Goal: Task Accomplishment & Management: Manage account settings

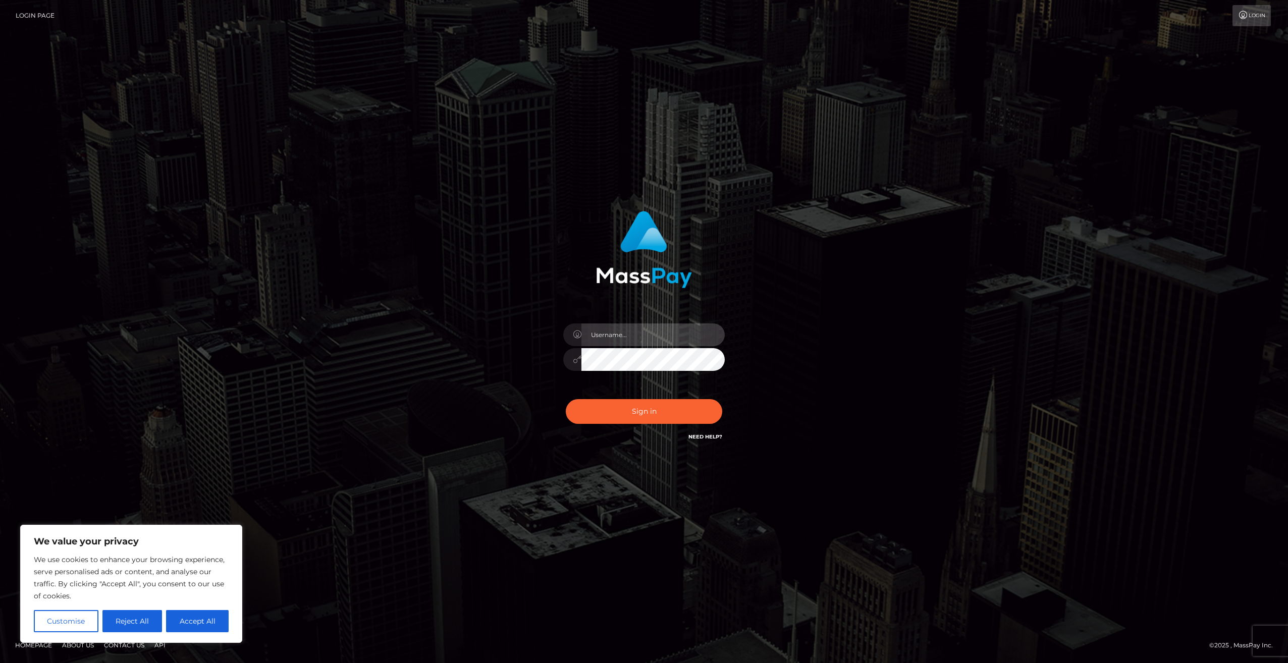
click at [614, 334] on input "text" at bounding box center [652, 334] width 143 height 23
type input "[EMAIL_ADDRESS][DOMAIN_NAME]"
click at [566, 399] on button "Sign in" at bounding box center [644, 411] width 156 height 25
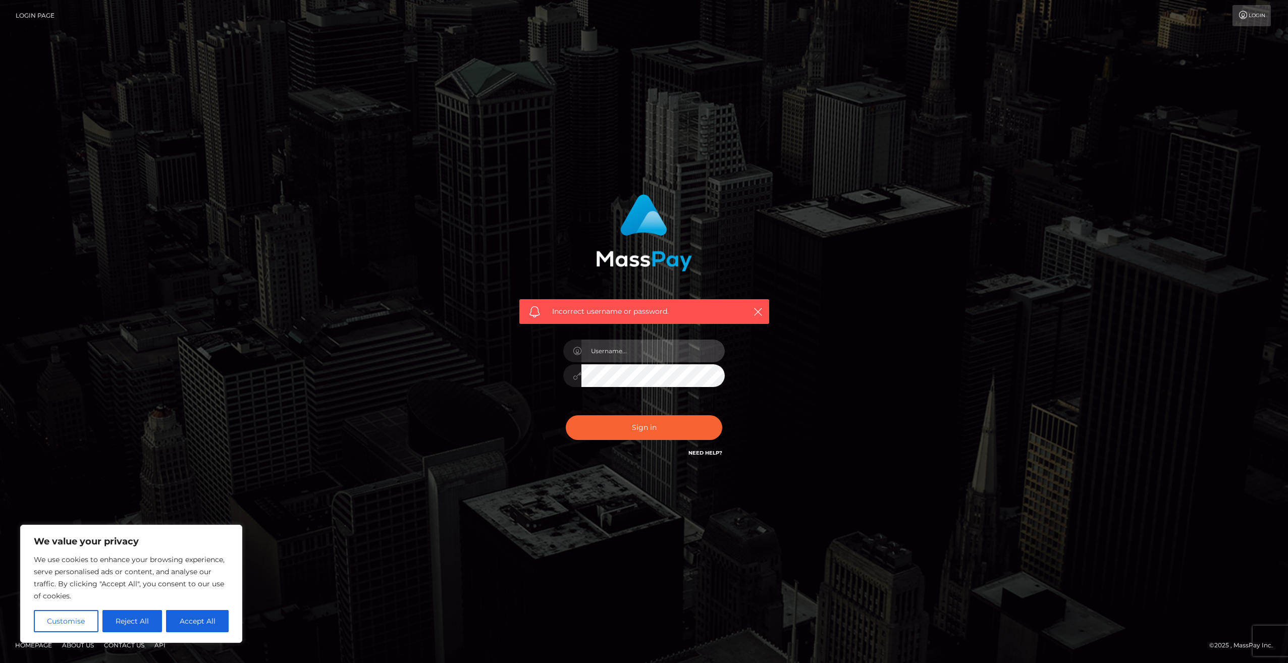
click at [588, 346] on input "text" at bounding box center [652, 351] width 143 height 23
type input "[EMAIL_ADDRESS][DOMAIN_NAME]"
click at [566, 415] on button "Sign in" at bounding box center [644, 427] width 156 height 25
click at [697, 460] on div "Need Help?" at bounding box center [705, 454] width 34 height 13
click at [701, 452] on link "Need Help?" at bounding box center [705, 453] width 34 height 7
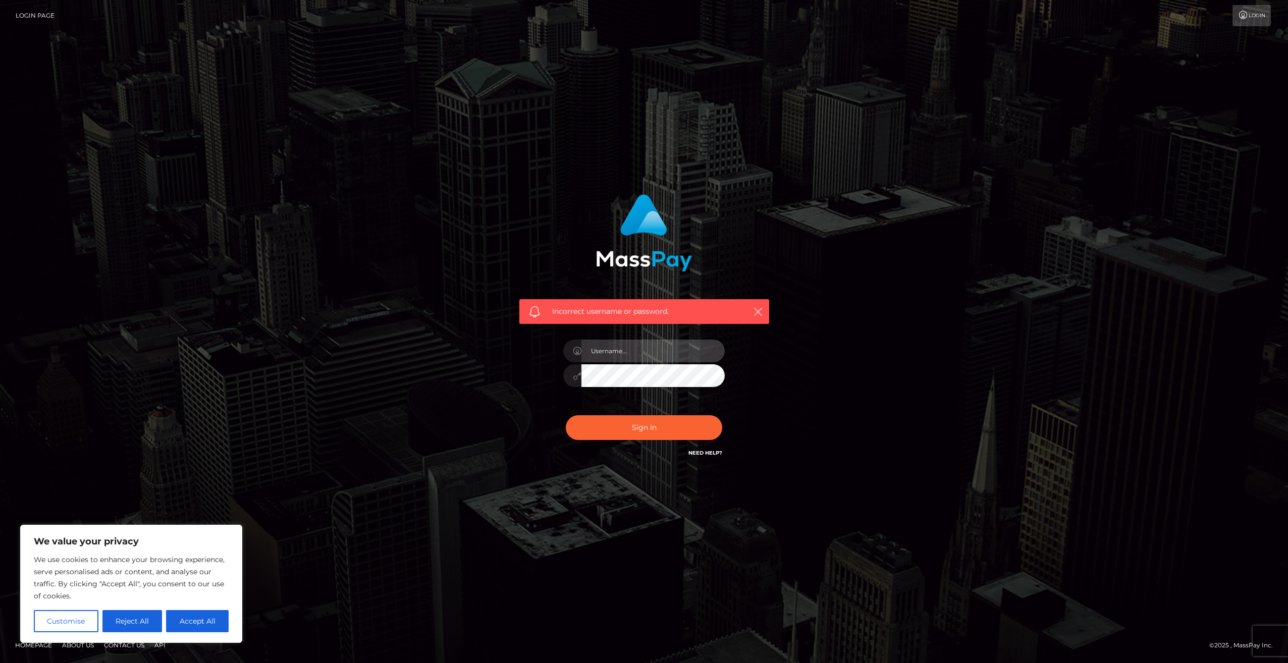
click at [670, 356] on input "text" at bounding box center [652, 351] width 143 height 23
drag, startPoint x: 858, startPoint y: 336, endPoint x: 870, endPoint y: 326, distance: 15.7
click at [860, 335] on div "Incorrect username or password." at bounding box center [643, 332] width 575 height 290
click at [205, 616] on button "Accept All" at bounding box center [197, 621] width 63 height 22
checkbox input "true"
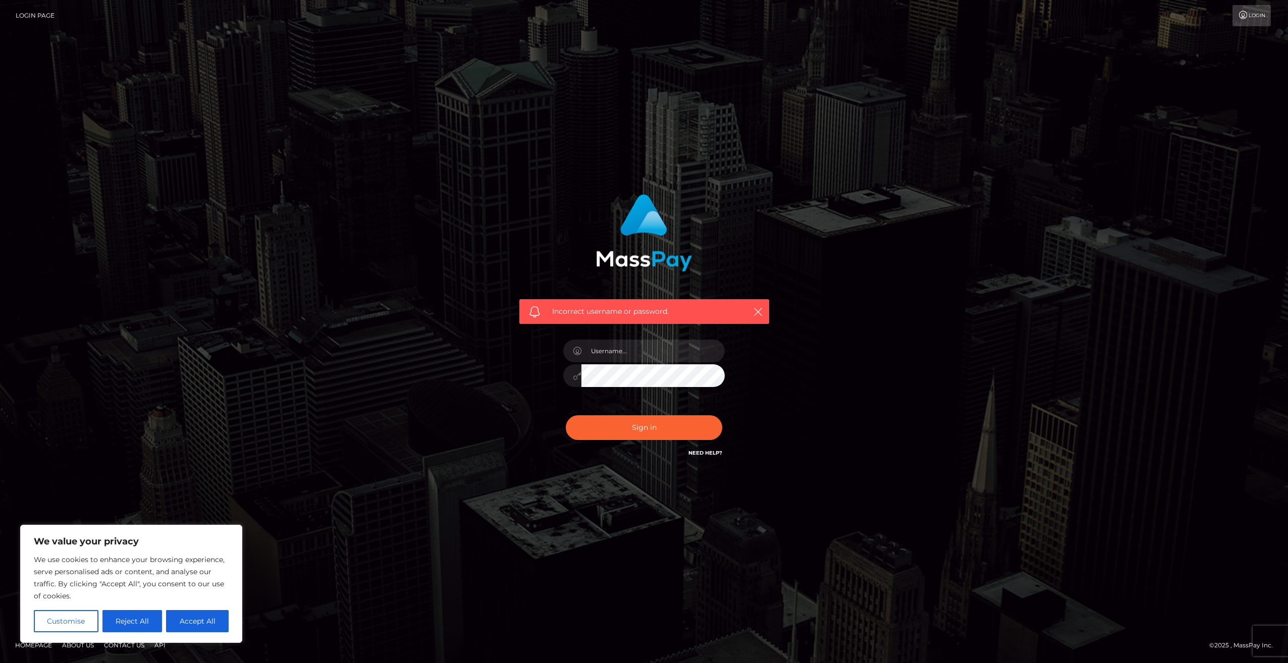
checkbox input "true"
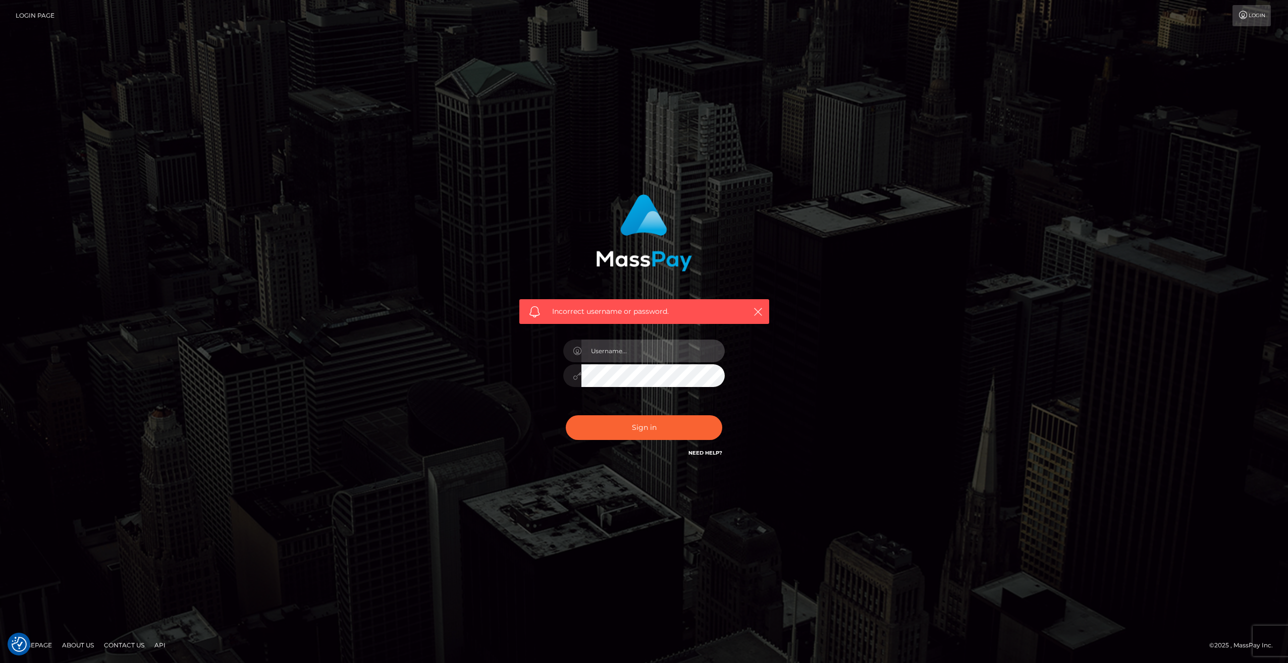
click at [605, 361] on input "text" at bounding box center [652, 351] width 143 height 23
type input "sleepiestfrogttv@gmail.com"
click at [566, 415] on button "Sign in" at bounding box center [644, 427] width 156 height 25
click at [759, 316] on icon "button" at bounding box center [758, 312] width 10 height 10
click at [760, 312] on icon "button" at bounding box center [758, 312] width 10 height 10
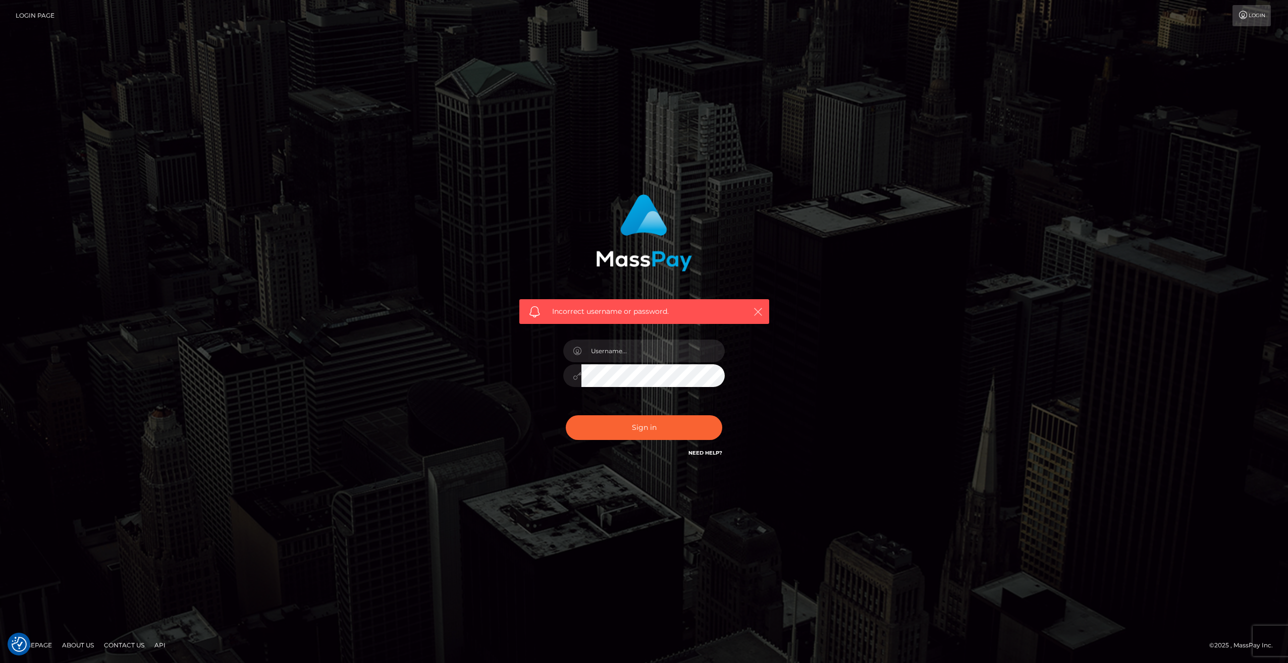
click at [758, 309] on icon "button" at bounding box center [758, 312] width 10 height 10
click at [704, 453] on link "Need Help?" at bounding box center [705, 453] width 34 height 7
click at [665, 433] on button "Sign in" at bounding box center [644, 427] width 156 height 25
click at [53, 15] on link "Login Page" at bounding box center [35, 15] width 39 height 21
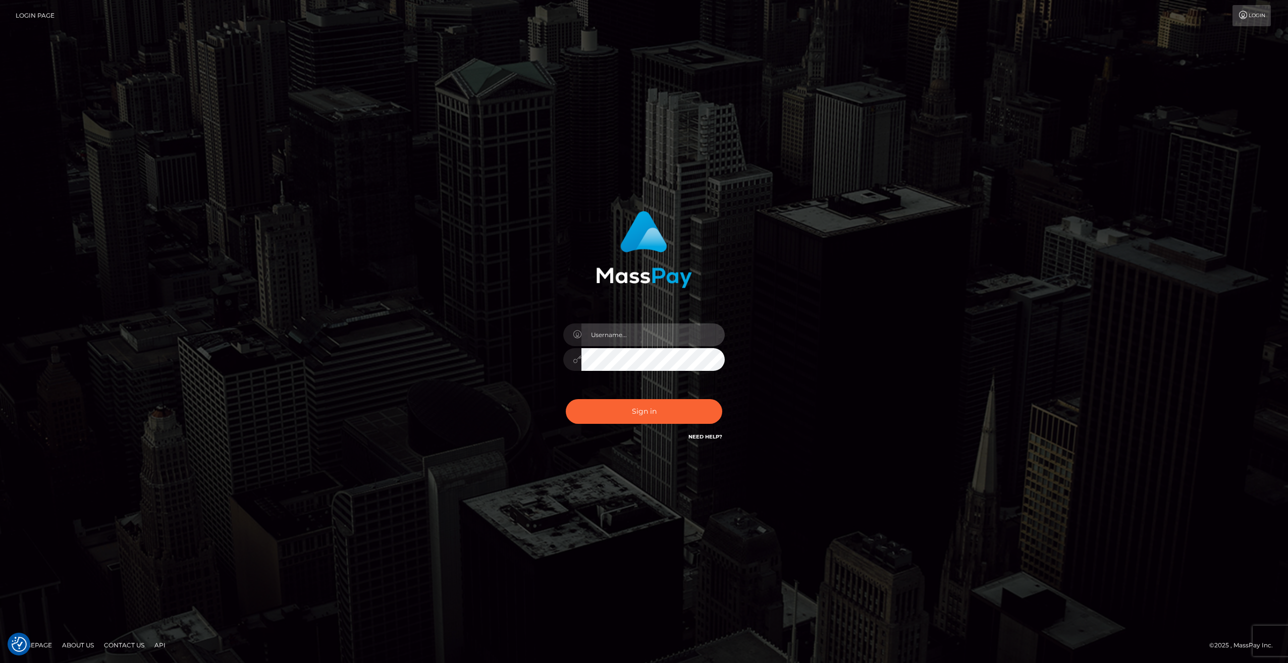
click at [600, 331] on input "text" at bounding box center [652, 334] width 143 height 23
type input "sleepiestfrogttv@gmail.com"
click at [710, 441] on div "Need Help?" at bounding box center [705, 438] width 34 height 13
drag, startPoint x: 710, startPoint y: 433, endPoint x: 701, endPoint y: 433, distance: 9.1
click at [701, 433] on link "Need Help?" at bounding box center [705, 436] width 34 height 7
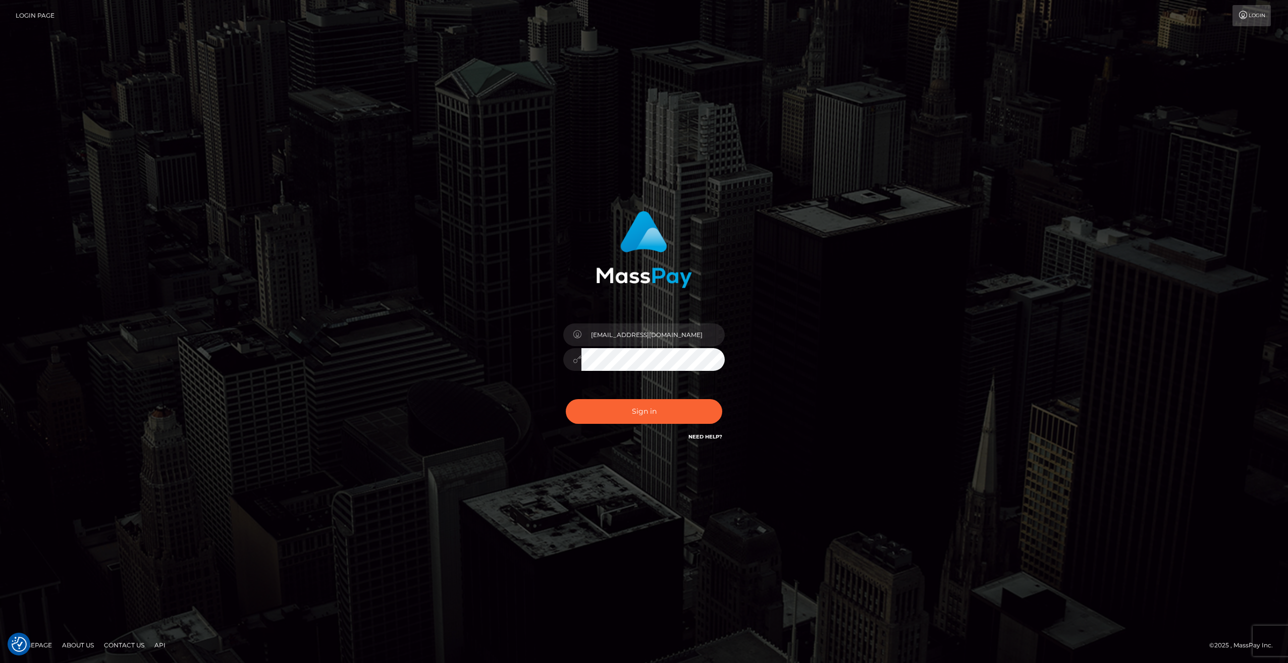
click at [701, 433] on link "Need Help?" at bounding box center [705, 436] width 34 height 7
